Goal: Information Seeking & Learning: Learn about a topic

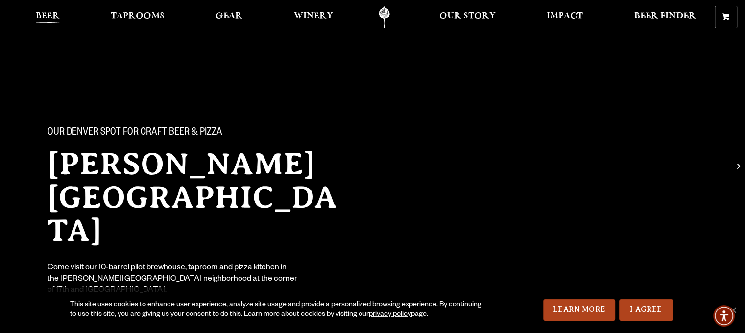
click at [57, 12] on span "Beer" at bounding box center [48, 16] width 24 height 8
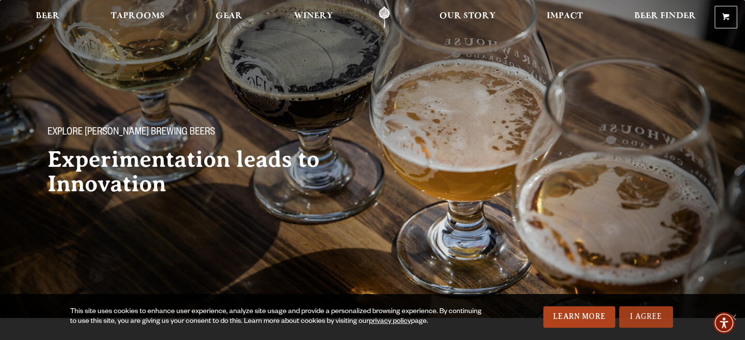
click at [655, 316] on link "I Agree" at bounding box center [646, 318] width 54 height 22
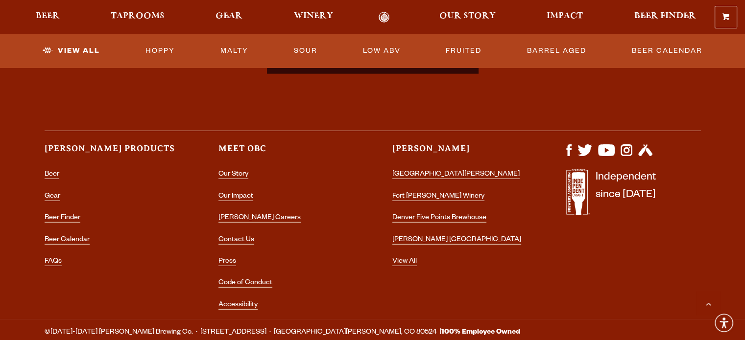
scroll to position [2575, 0]
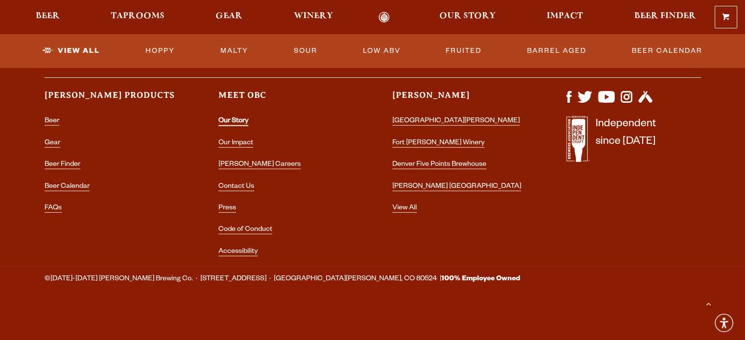
click at [228, 123] on link "Our Story" at bounding box center [234, 122] width 30 height 9
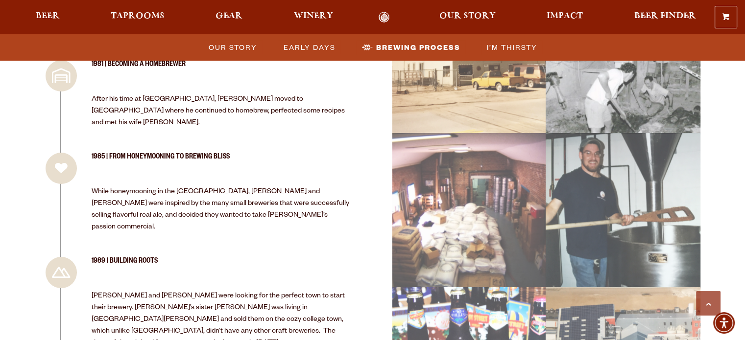
scroll to position [935, 0]
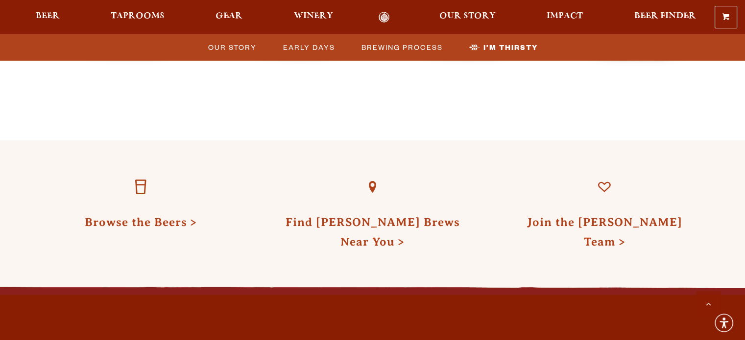
scroll to position [3003, 0]
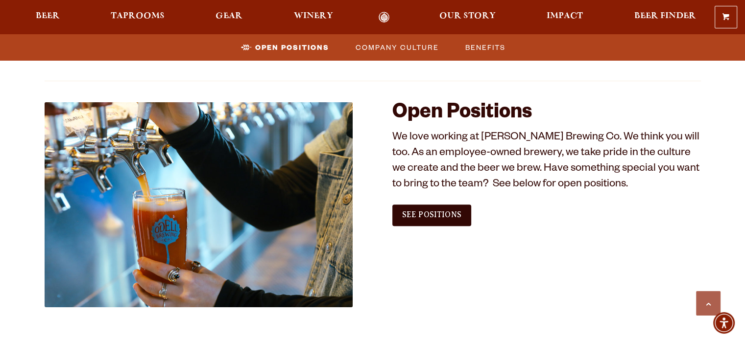
scroll to position [545, 0]
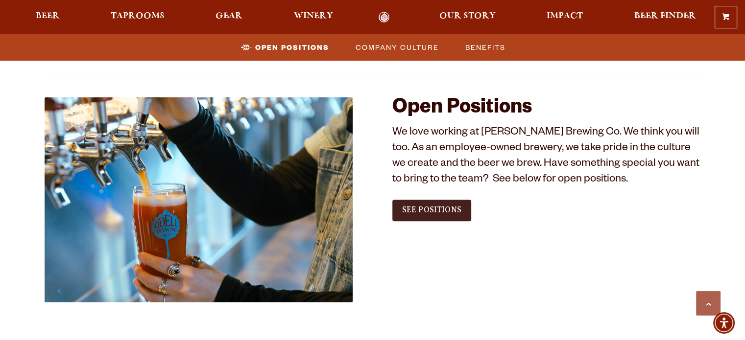
click at [423, 212] on span "See Positions" at bounding box center [431, 210] width 59 height 9
click at [413, 50] on span "Company Culture" at bounding box center [397, 47] width 83 height 14
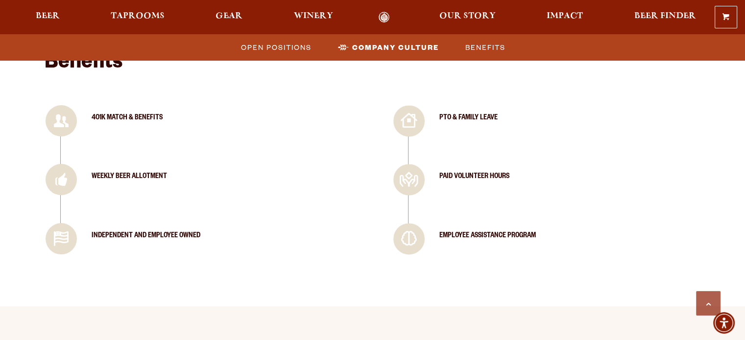
scroll to position [1302, 0]
